Goal: Navigation & Orientation: Find specific page/section

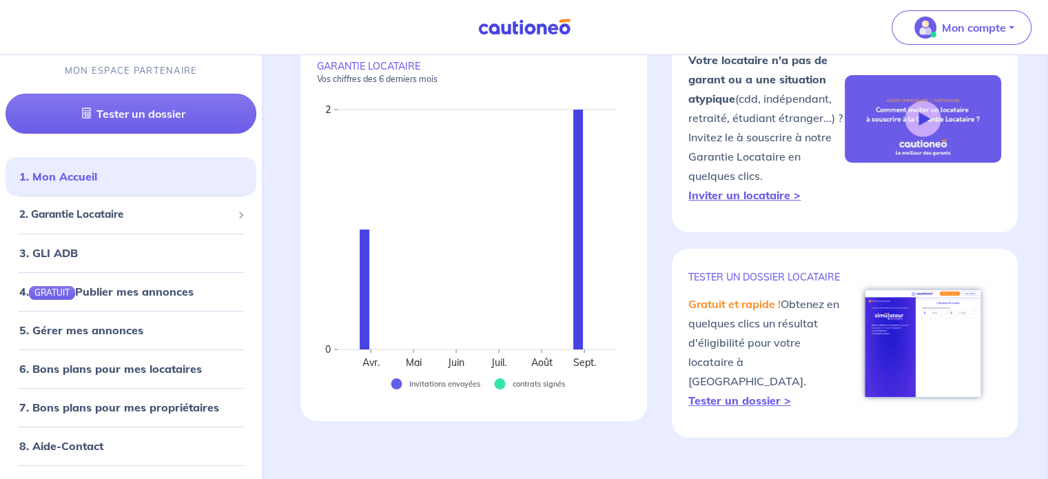
scroll to position [138, 0]
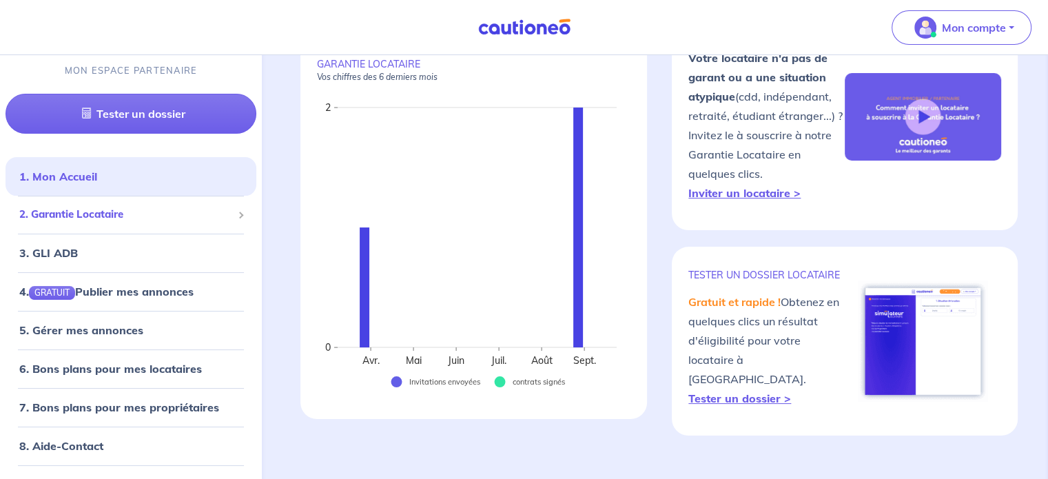
click at [134, 205] on div "2. Garantie Locataire" at bounding box center [131, 215] width 251 height 27
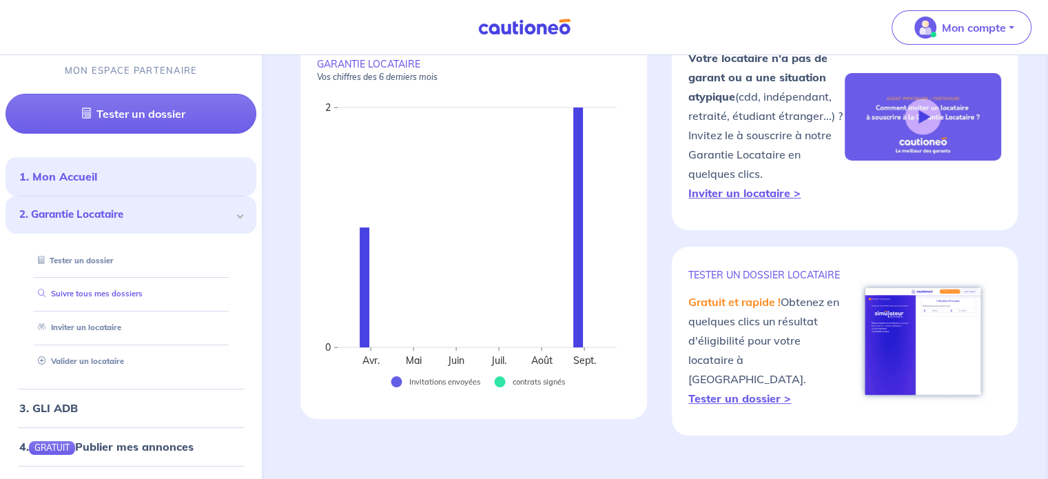
click at [121, 294] on link "Suivre tous mes dossiers" at bounding box center [87, 295] width 110 height 10
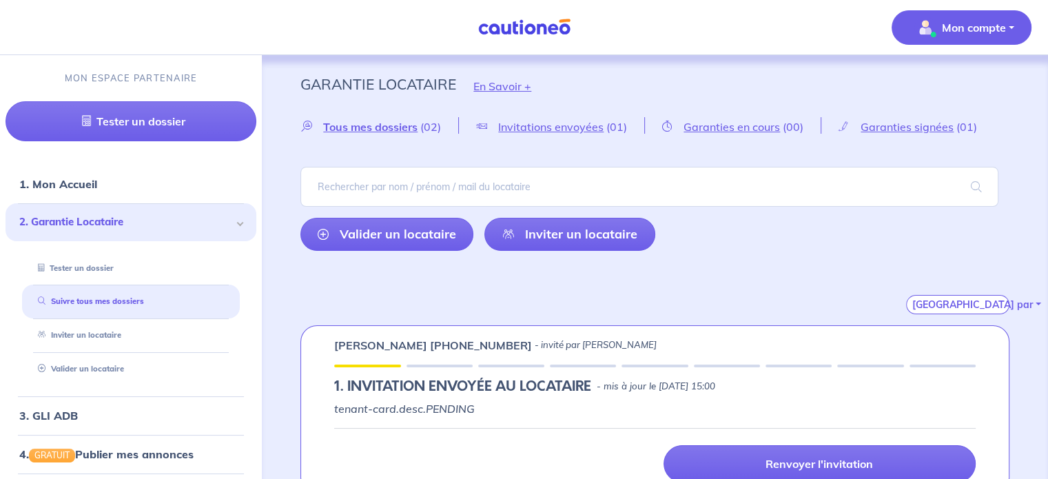
click at [955, 23] on p "Mon compte" at bounding box center [974, 27] width 64 height 17
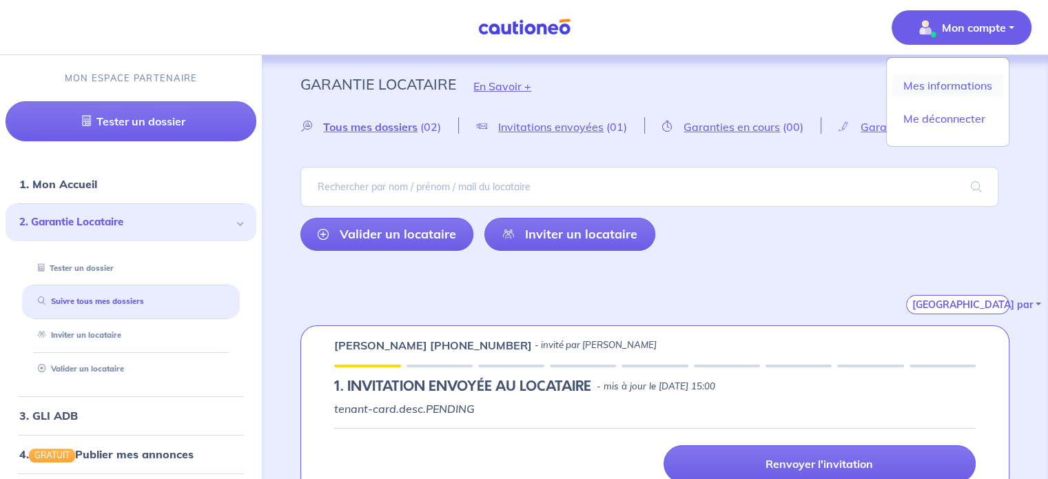
click at [950, 92] on link "Mes informations" at bounding box center [948, 85] width 111 height 22
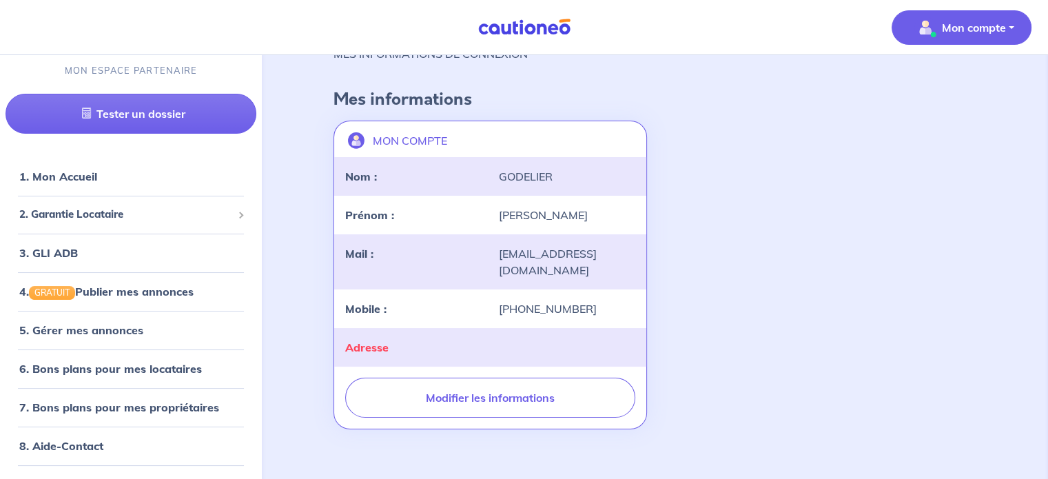
scroll to position [63, 0]
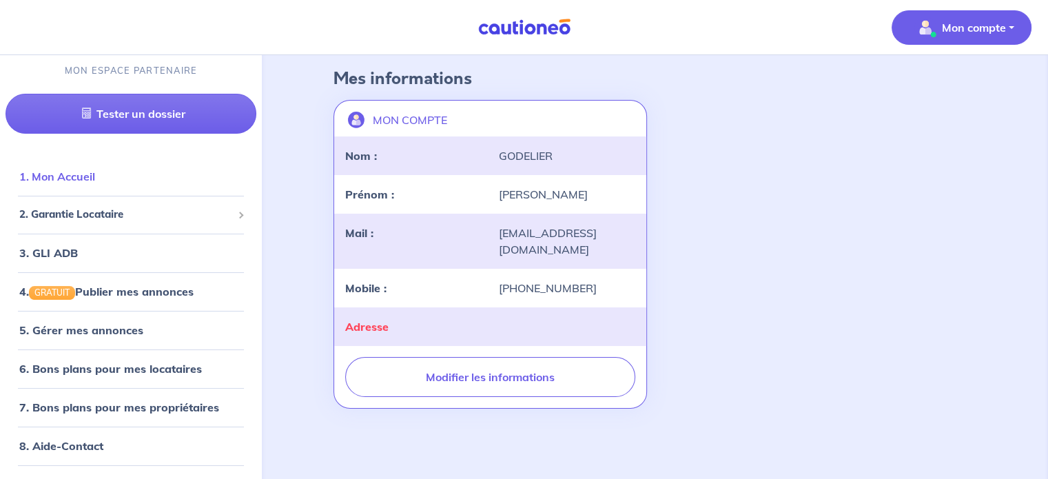
click at [81, 170] on link "1. Mon Accueil" at bounding box center [57, 177] width 76 height 14
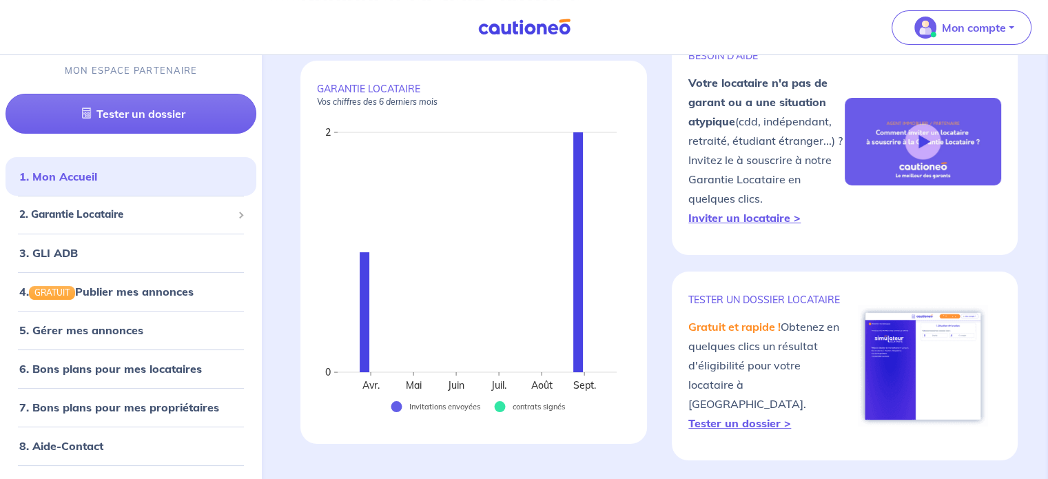
scroll to position [138, 0]
